Goal: Navigation & Orientation: Find specific page/section

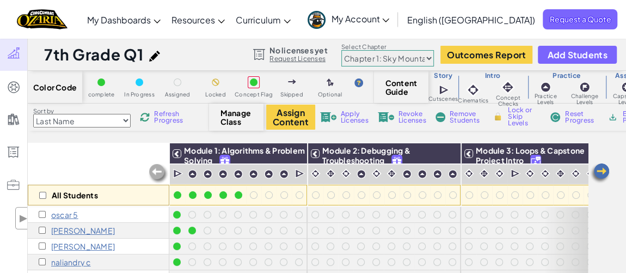
scroll to position [78, 0]
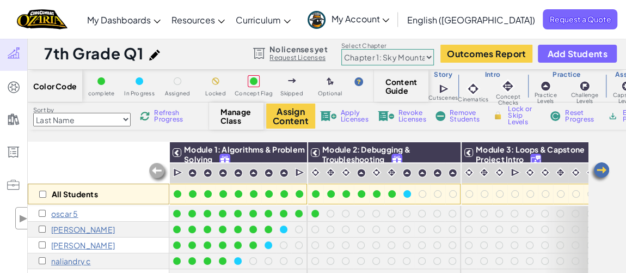
scroll to position [1, 0]
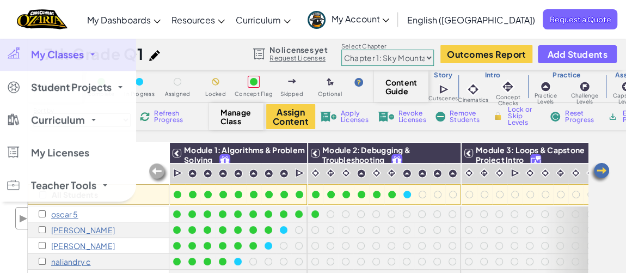
click at [50, 54] on span "My Classes" at bounding box center [57, 55] width 53 height 10
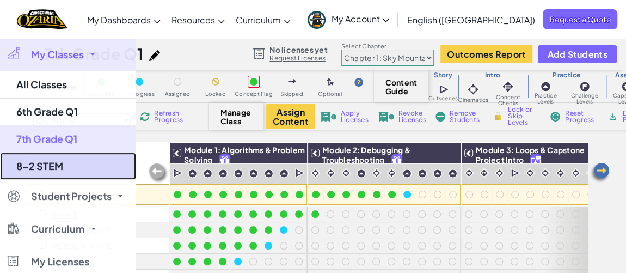
click at [47, 169] on link "8-2 STEM" at bounding box center [68, 165] width 136 height 27
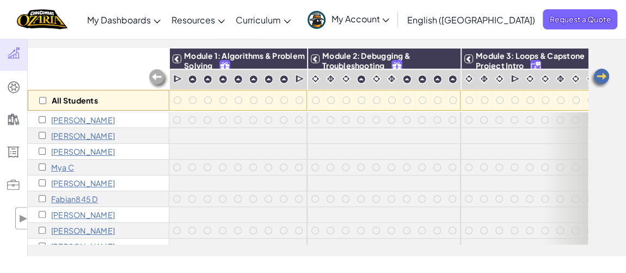
scroll to position [95, 0]
